Goal: Task Accomplishment & Management: Use online tool/utility

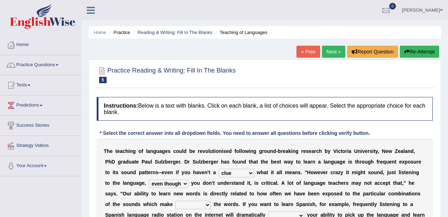
select select "clue"
select select "even though"
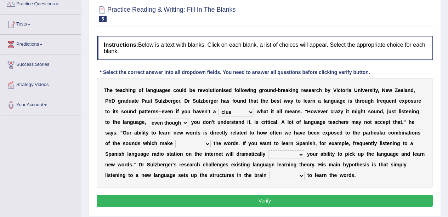
click at [198, 144] on select "down up of on" at bounding box center [192, 144] width 35 height 9
select select "down"
click at [175, 140] on select "down up of on" at bounding box center [192, 144] width 35 height 9
click at [302, 158] on select "evaluate exaggerate describe boost" at bounding box center [286, 155] width 36 height 9
click at [268, 151] on select "evaluate exaggerate describe boost" at bounding box center [286, 155] width 36 height 9
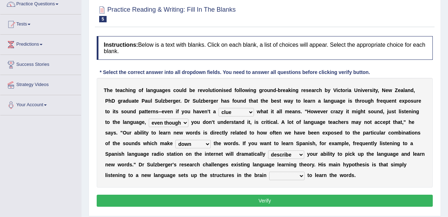
click at [292, 155] on select "evaluate exaggerate describe boost" at bounding box center [286, 155] width 36 height 9
select select "boost"
click at [268, 151] on select "evaluate exaggerate describe boost" at bounding box center [286, 155] width 36 height 9
click at [301, 158] on select "evaluate exaggerate describe boost" at bounding box center [286, 155] width 36 height 9
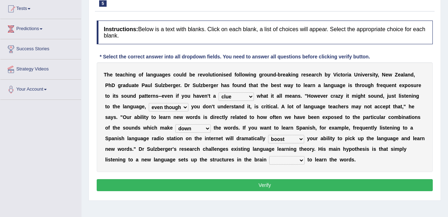
scroll to position [77, 0]
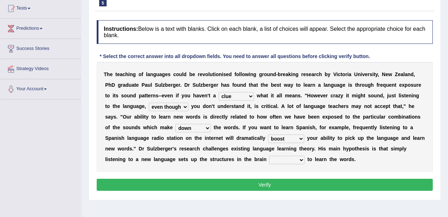
click at [291, 156] on select "requiring required directed to require" at bounding box center [286, 160] width 35 height 9
select select "required"
click at [269, 156] on select "requiring required directed to require" at bounding box center [286, 160] width 35 height 9
click at [318, 186] on button "Verify" at bounding box center [265, 185] width 336 height 12
